Goal: Information Seeking & Learning: Learn about a topic

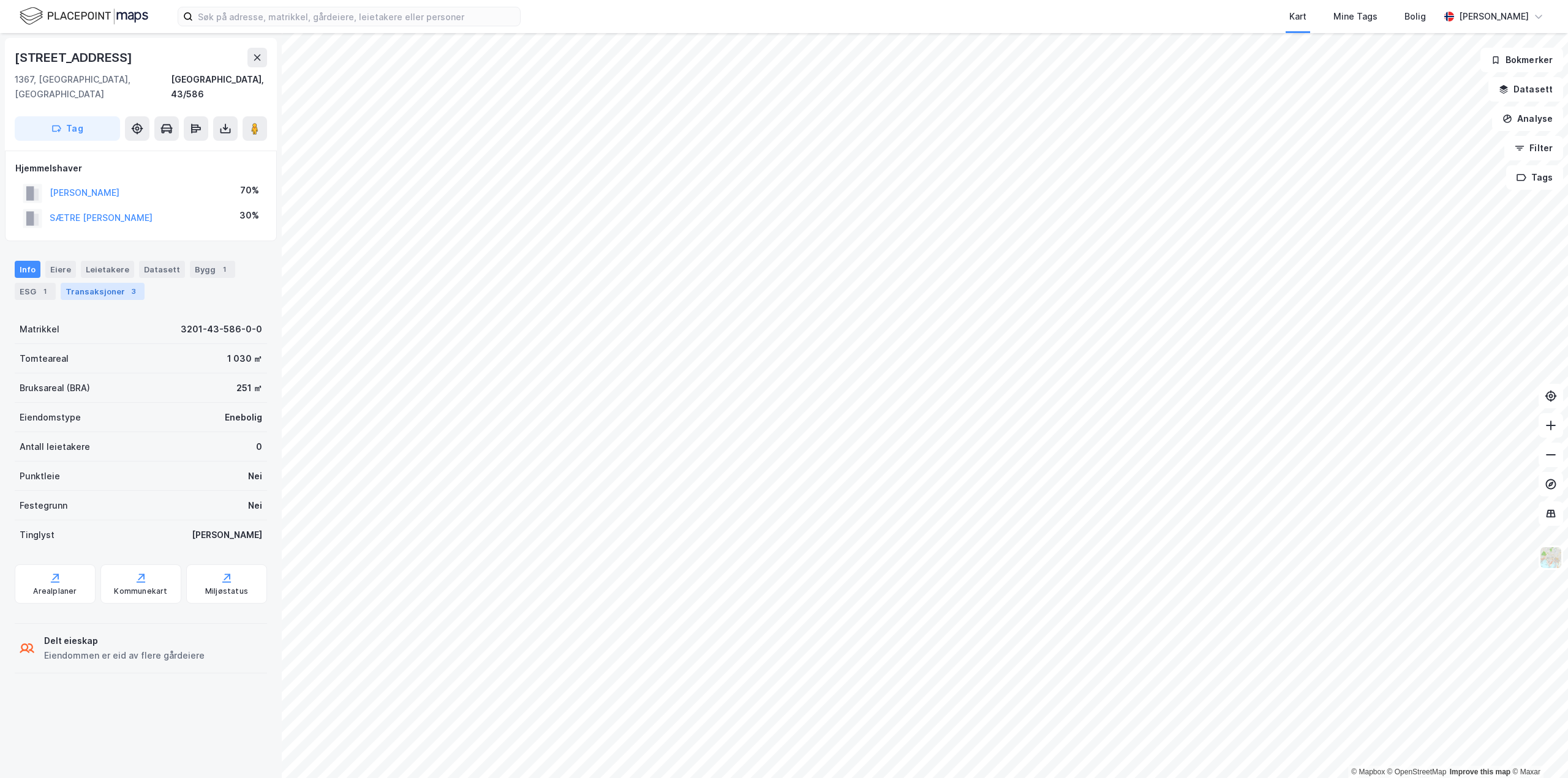
click at [99, 283] on div "Transaksjoner 3" at bounding box center [102, 292] width 84 height 17
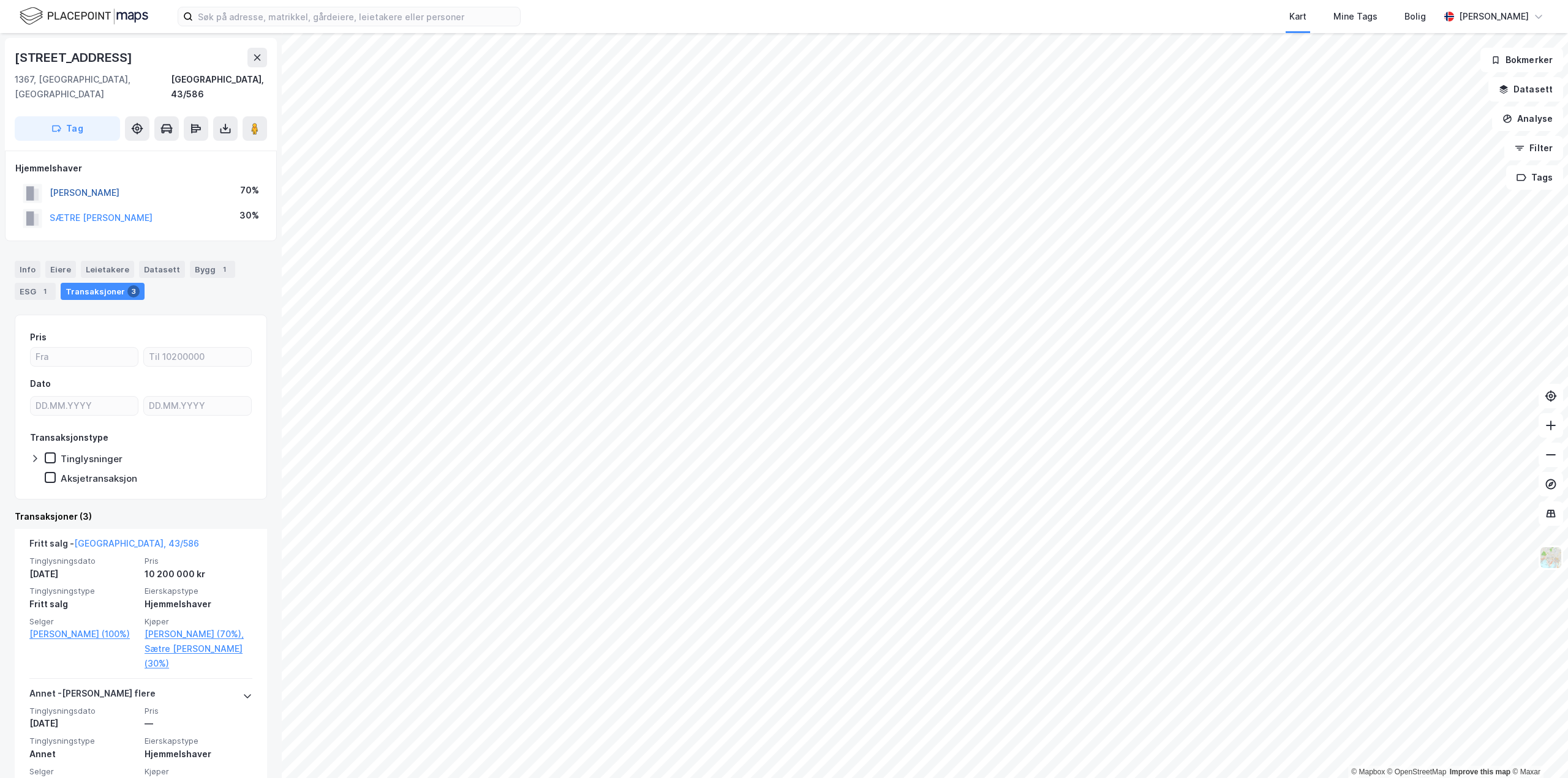
click at [0, 0] on button "[PERSON_NAME]" at bounding box center [0, 0] width 0 height 0
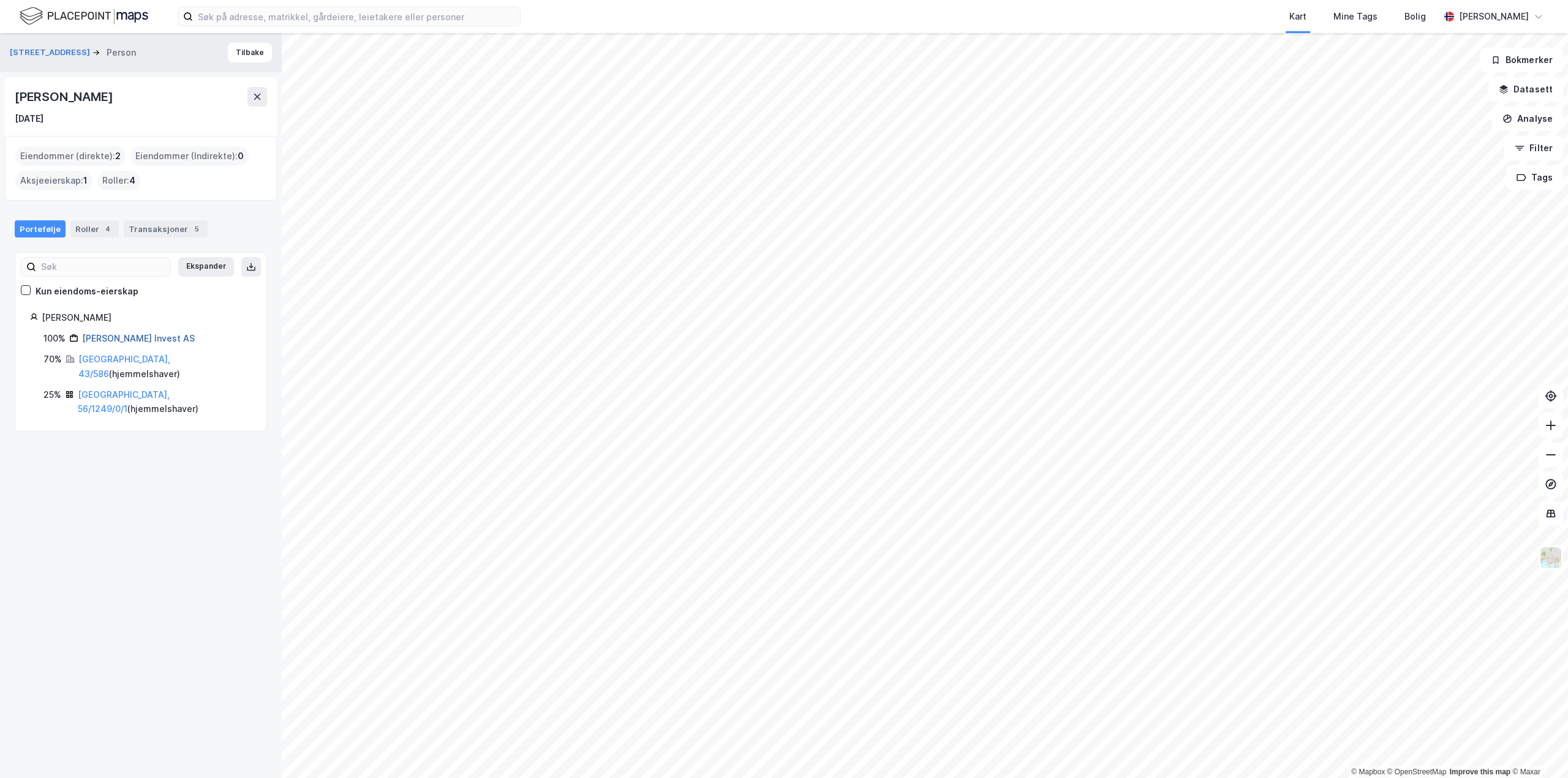
click at [125, 341] on link "[PERSON_NAME] Invest AS" at bounding box center [139, 338] width 113 height 11
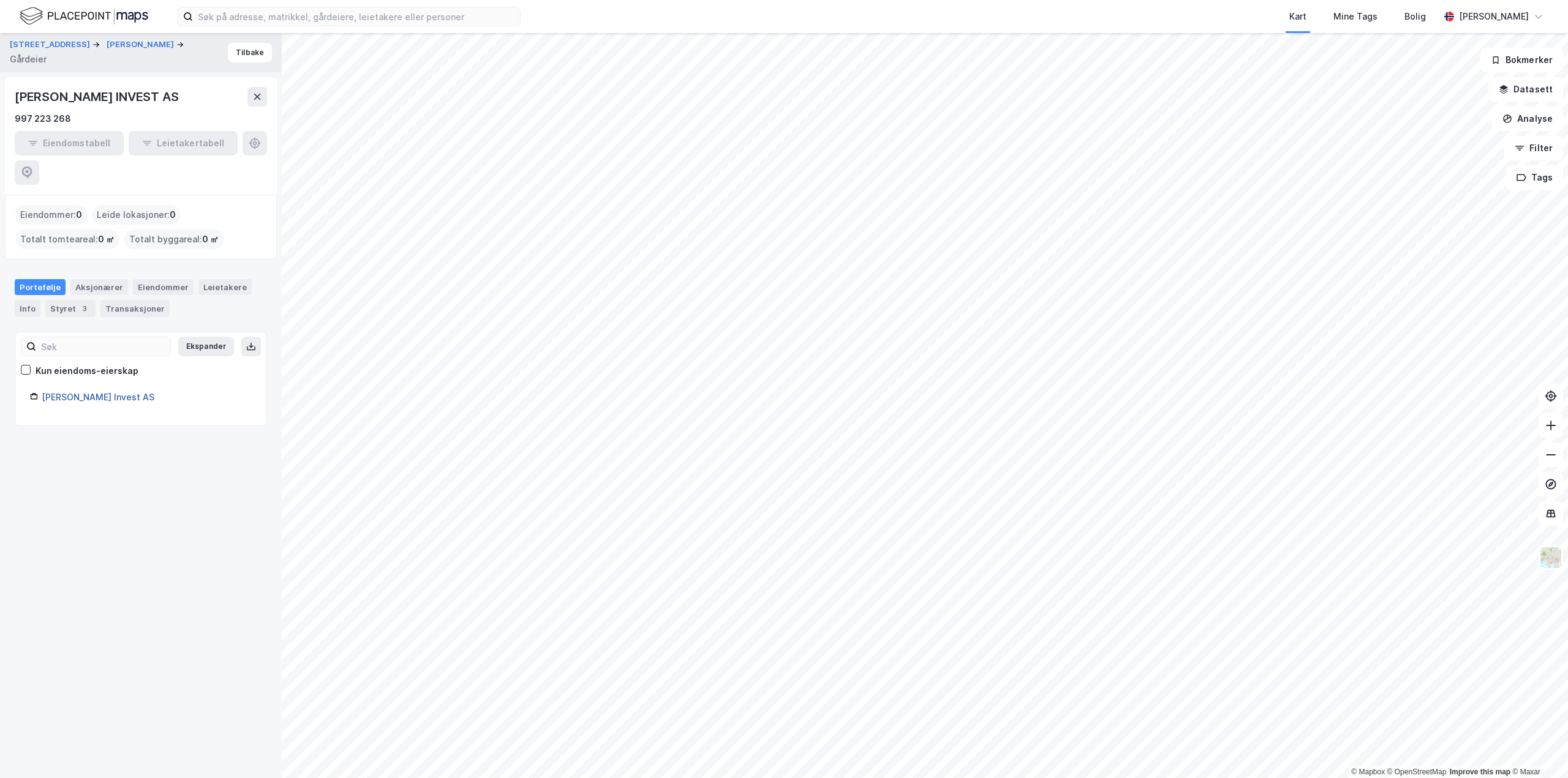
click at [97, 392] on link "[PERSON_NAME] Invest AS" at bounding box center [98, 397] width 113 height 11
click at [70, 392] on link "[PERSON_NAME] Invest AS" at bounding box center [98, 397] width 113 height 11
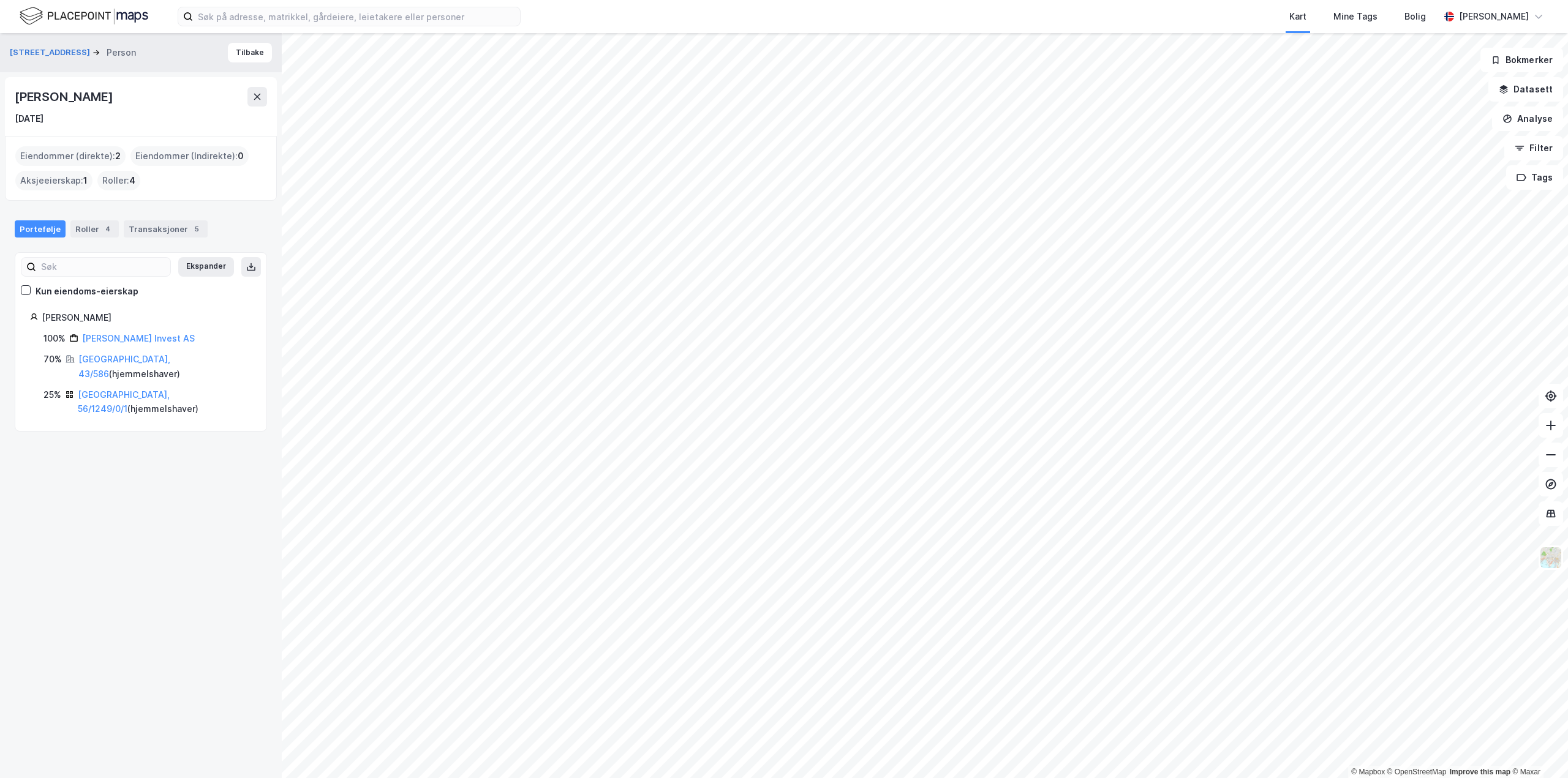
click at [97, 365] on div "[GEOGRAPHIC_DATA], 43/586 ( hjemmelshaver )" at bounding box center [164, 366] width 173 height 29
click at [101, 357] on link "[GEOGRAPHIC_DATA], 43/586" at bounding box center [124, 366] width 92 height 25
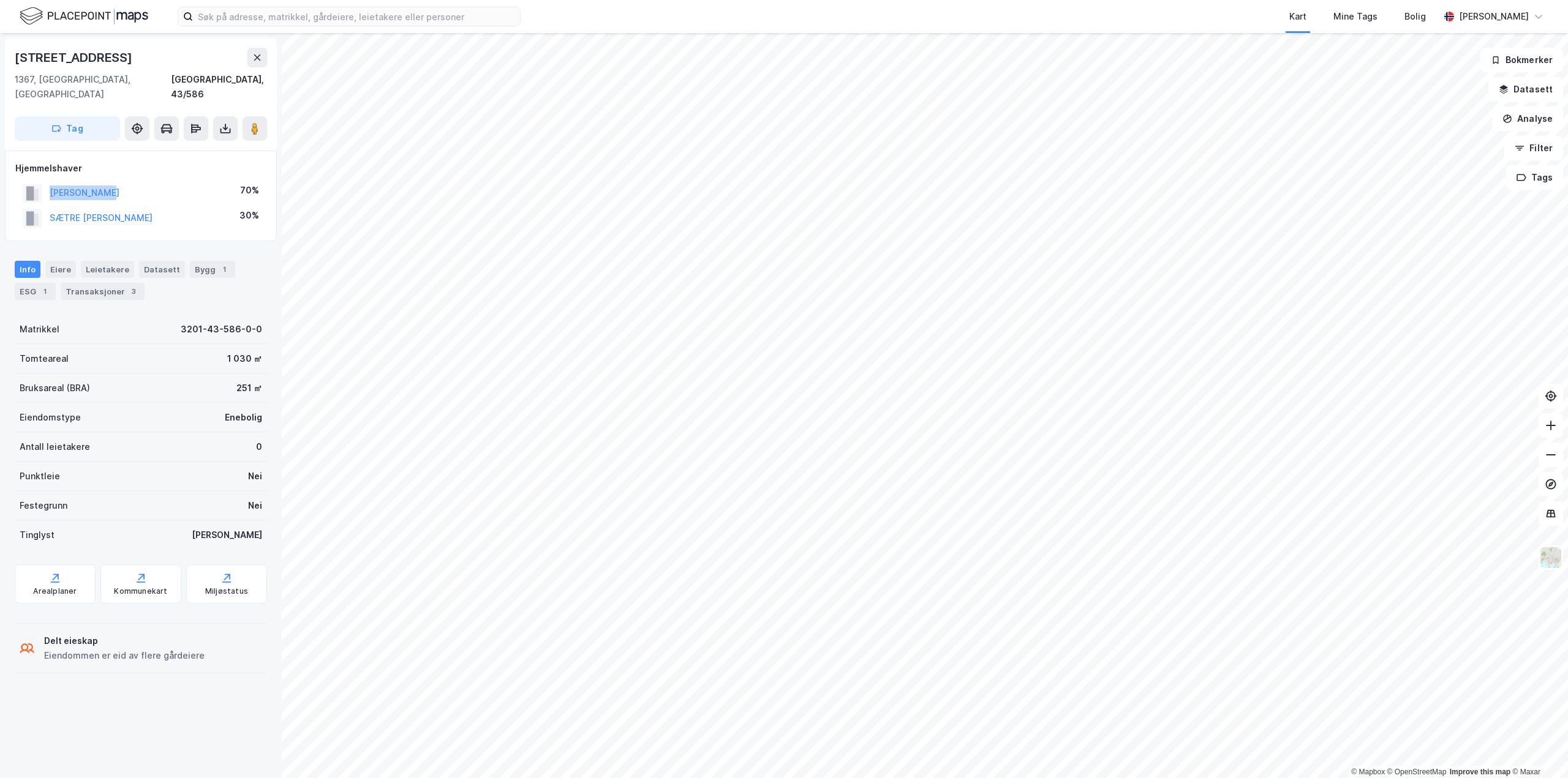
drag, startPoint x: 141, startPoint y: 180, endPoint x: 40, endPoint y: 179, distance: 101.0
click at [40, 180] on div "[PERSON_NAME] 70%" at bounding box center [141, 193] width 251 height 25
